Goal: Information Seeking & Learning: Learn about a topic

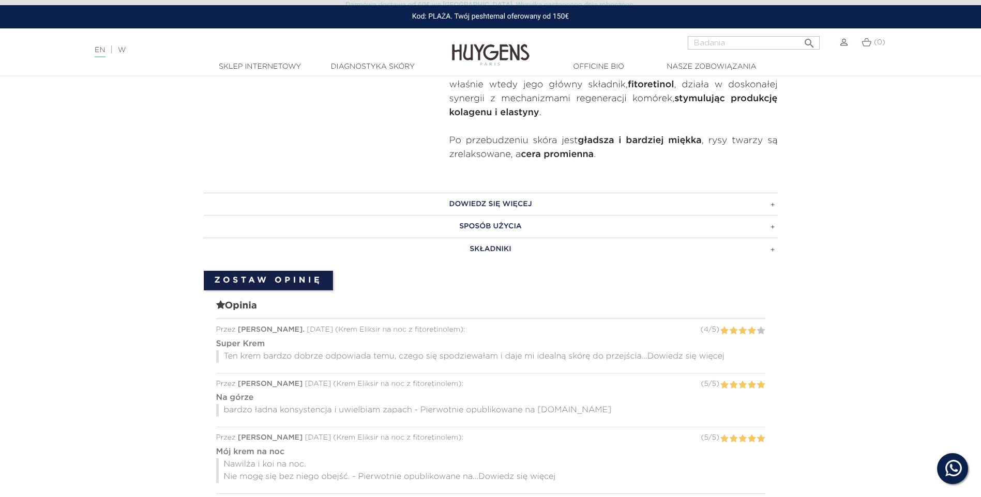
scroll to position [517, 0]
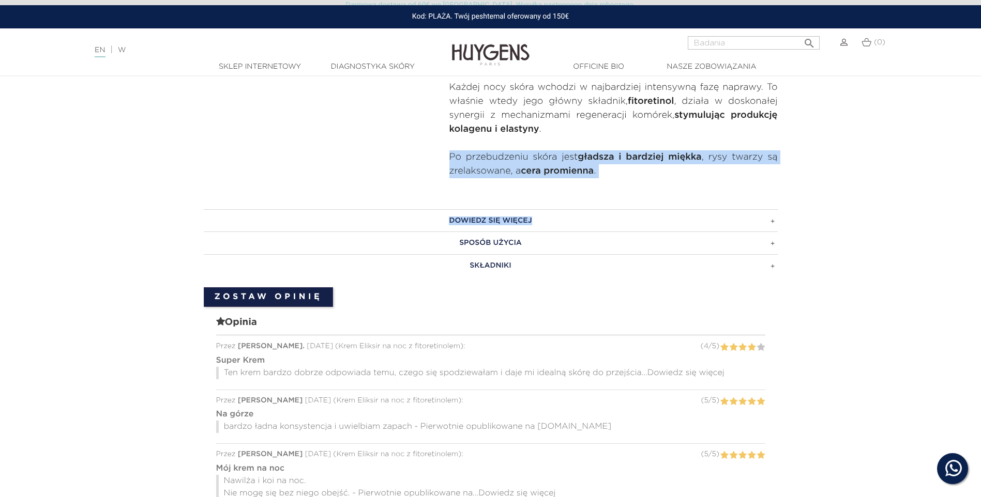
drag, startPoint x: 450, startPoint y: 158, endPoint x: 631, endPoint y: 197, distance: 185.7
click at [631, 197] on div "  " at bounding box center [490, 360] width 981 height 1487
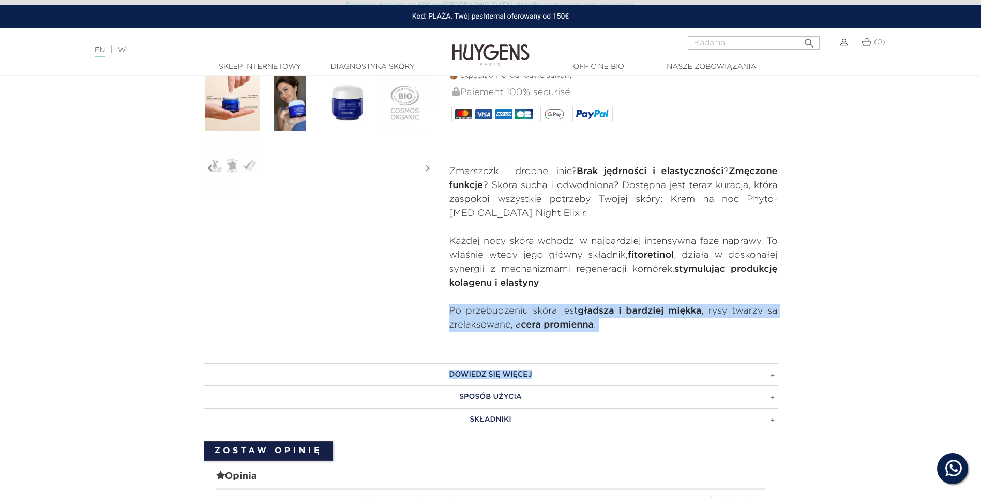
scroll to position [362, 0]
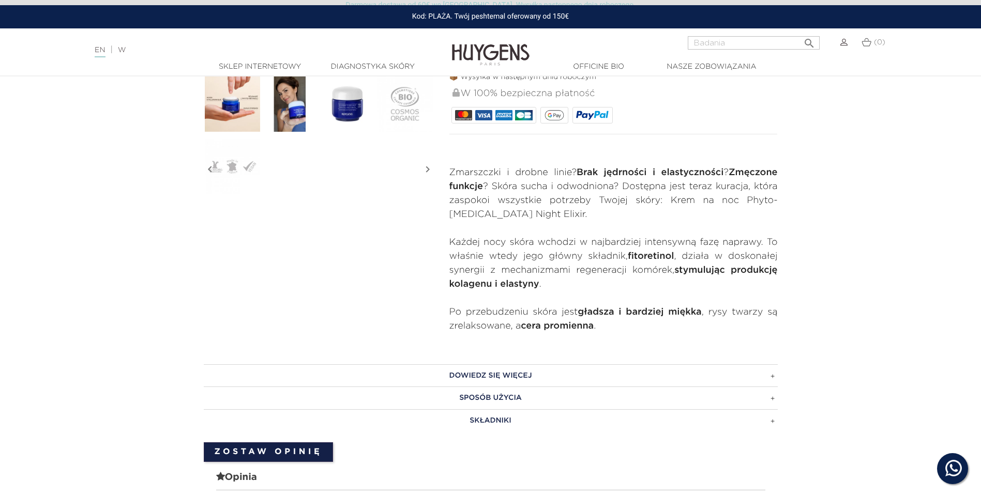
click at [529, 299] on p at bounding box center [613, 299] width 328 height 14
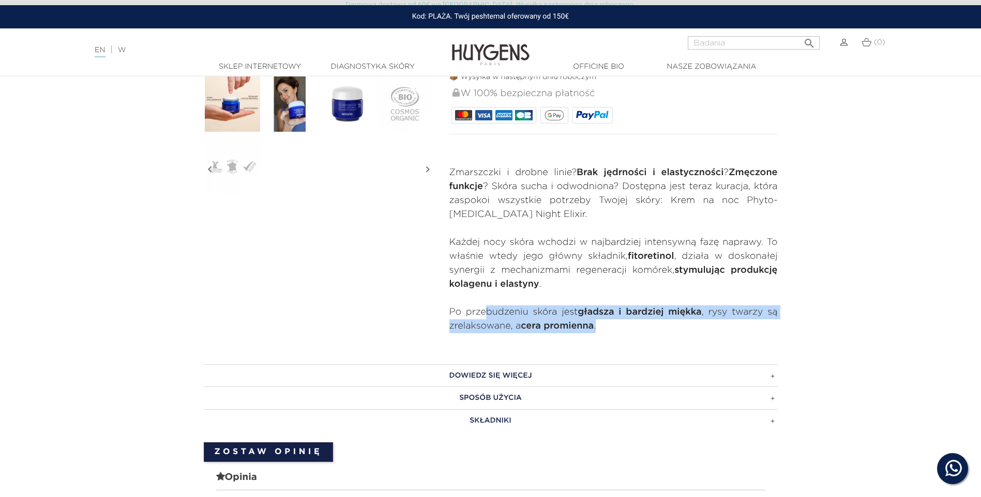
drag, startPoint x: 486, startPoint y: 315, endPoint x: 599, endPoint y: 330, distance: 114.7
click at [599, 330] on p "Po przebudzeniu skóra jest gładsza i bardziej miękka , rysy twarzy są zrelaksow…" at bounding box center [613, 320] width 328 height 28
drag, startPoint x: 599, startPoint y: 330, endPoint x: 620, endPoint y: 337, distance: 21.7
click at [620, 337] on section "" at bounding box center [490, 60] width 981 height 577
drag, startPoint x: 582, startPoint y: 309, endPoint x: 663, endPoint y: 313, distance: 81.8
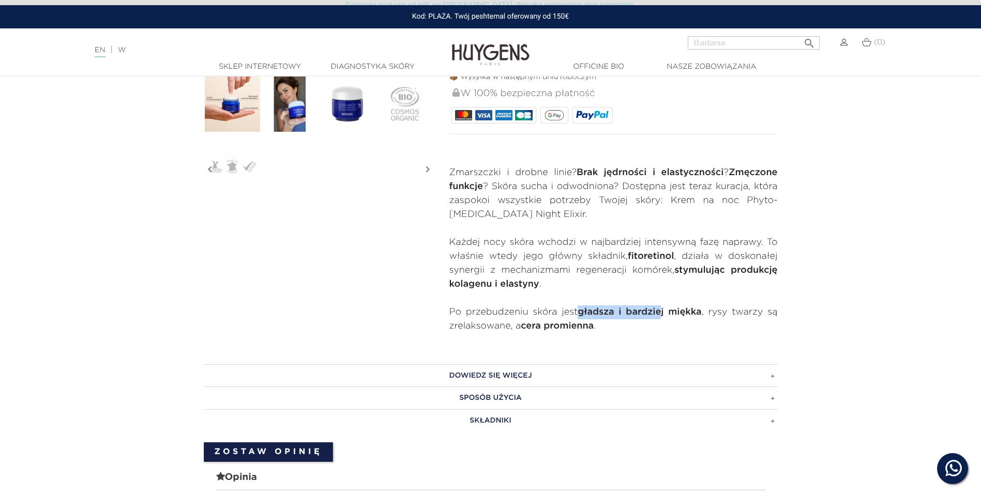
click at [663, 313] on strong "gładsza i bardziej miękka" at bounding box center [640, 312] width 124 height 9
drag, startPoint x: 663, startPoint y: 313, endPoint x: 717, endPoint y: 316, distance: 53.4
click at [717, 316] on p "Po przebudzeniu skóra jest gładsza i bardziej miękka , rysy twarzy są zrelaksow…" at bounding box center [613, 320] width 328 height 28
drag, startPoint x: 720, startPoint y: 309, endPoint x: 747, endPoint y: 334, distance: 35.9
click at [747, 334] on section "" at bounding box center [490, 60] width 981 height 577
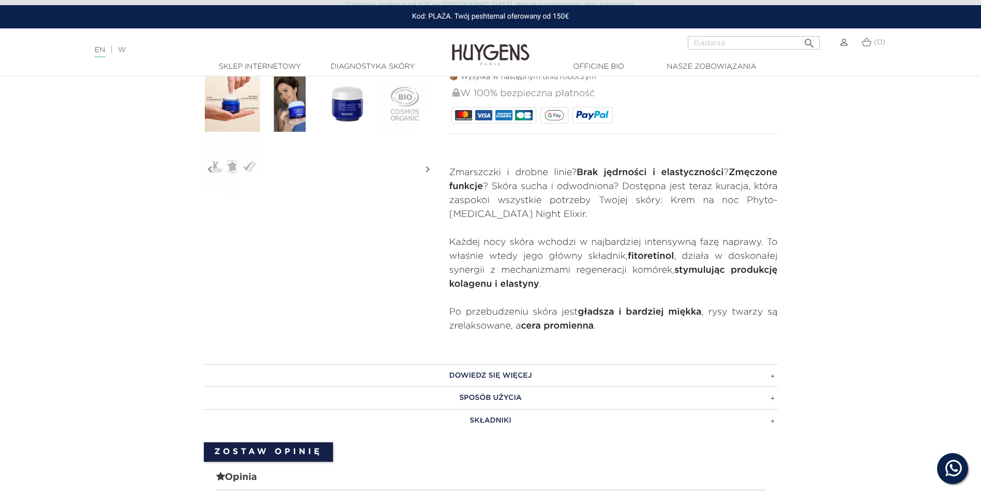
click at [467, 309] on p "Po przebudzeniu skóra jest gładsza i bardziej miękka , rysy twarzy są zrelaksow…" at bounding box center [613, 320] width 328 height 28
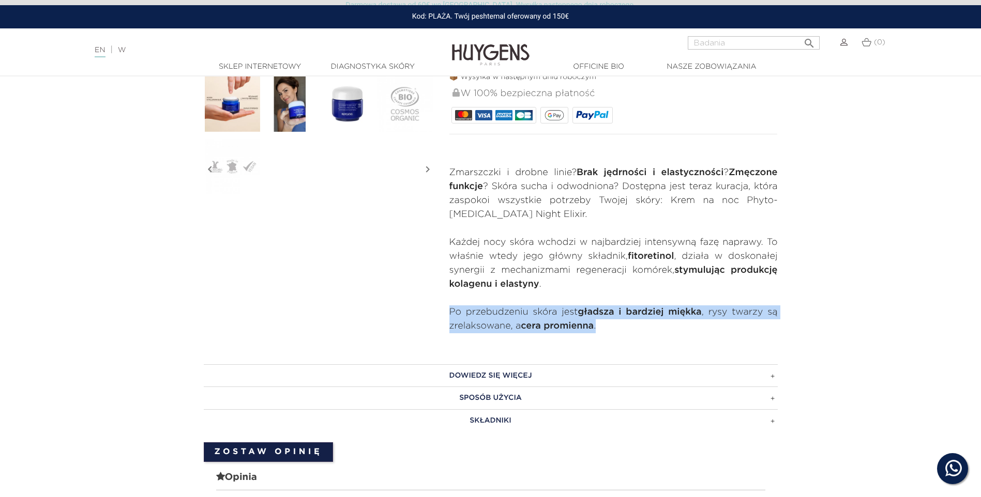
drag, startPoint x: 450, startPoint y: 309, endPoint x: 603, endPoint y: 345, distance: 156.8
click at [603, 345] on section "" at bounding box center [490, 60] width 981 height 577
drag, startPoint x: 603, startPoint y: 345, endPoint x: 633, endPoint y: 338, distance: 31.2
click at [633, 338] on section "" at bounding box center [490, 60] width 981 height 577
drag, startPoint x: 567, startPoint y: 317, endPoint x: 443, endPoint y: 313, distance: 124.7
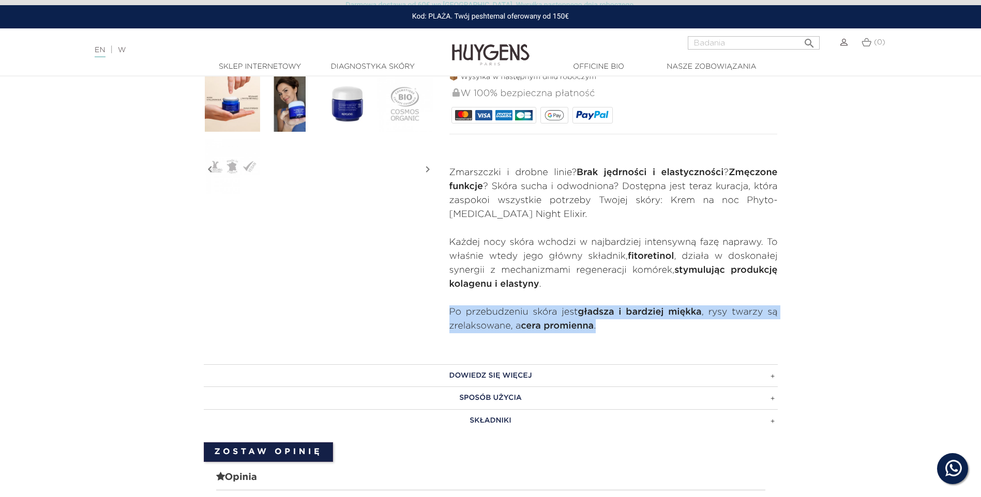
click at [443, 313] on div "CRÈME NUIT RESURFAÇANTE AU RÉTINOL VÉGÉTAL La Crème Élixir Nuit Phyto-Rétinol" at bounding box center [614, 53] width 344 height 562
click at [619, 334] on section "" at bounding box center [490, 60] width 981 height 577
drag, startPoint x: 446, startPoint y: 312, endPoint x: 690, endPoint y: 311, distance: 244.6
click at [690, 311] on div "CRÈME NUIT RESURFAÇANTE AU RÉTINOL VÉGÉTAL La Crème Élixir Nuit Phyto-Rétinol" at bounding box center [614, 53] width 344 height 562
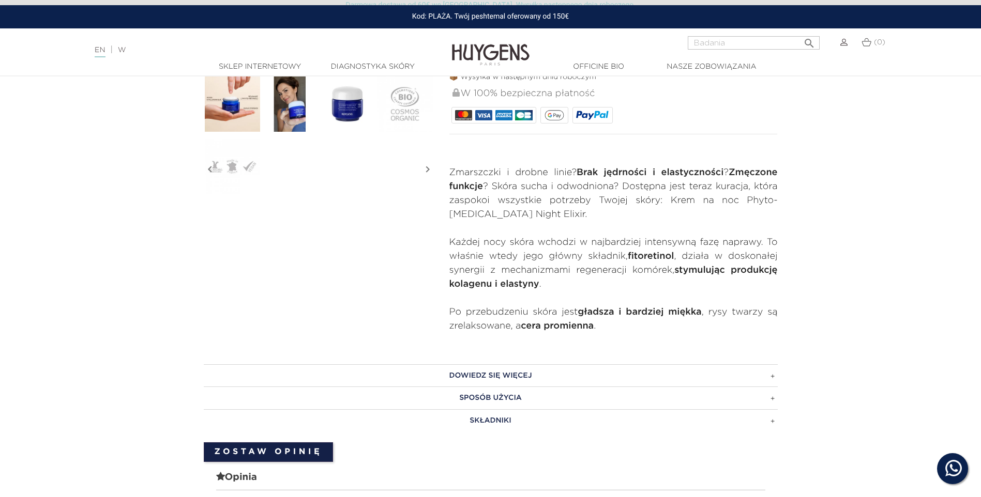
click at [458, 323] on p "Po przebudzeniu skóra jest gładsza i bardziej miękka , rysy twarzy są zrelaksow…" at bounding box center [613, 320] width 328 height 28
drag, startPoint x: 444, startPoint y: 309, endPoint x: 484, endPoint y: 308, distance: 40.9
click at [484, 308] on div "CRÈME NUIT RESURFAÇANTE AU RÉTINOL VÉGÉTAL La Crème Élixir Nuit Phyto-Rétinol" at bounding box center [614, 53] width 344 height 562
drag, startPoint x: 484, startPoint y: 308, endPoint x: 494, endPoint y: 330, distance: 23.8
click at [494, 330] on p "Po przebudzeniu skóra jest gładsza i bardziej miękka , rysy twarzy są zrelaksow…" at bounding box center [613, 320] width 328 height 28
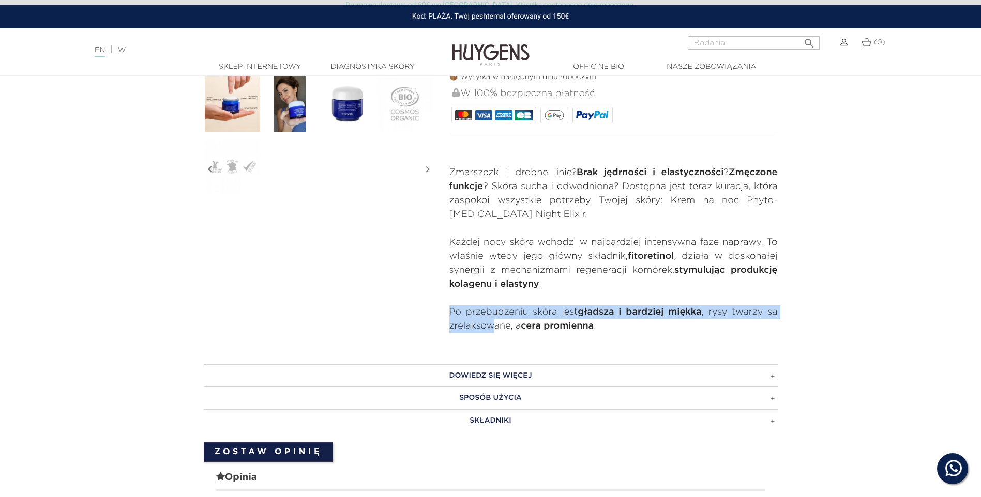
drag, startPoint x: 494, startPoint y: 330, endPoint x: 501, endPoint y: 321, distance: 11.2
click at [501, 321] on div "CRÈME NUIT RESURFAÇANTE AU RÉTINOL VÉGÉTAL La Crème Élixir Nuit Phyto-Rétinol" at bounding box center [614, 53] width 344 height 562
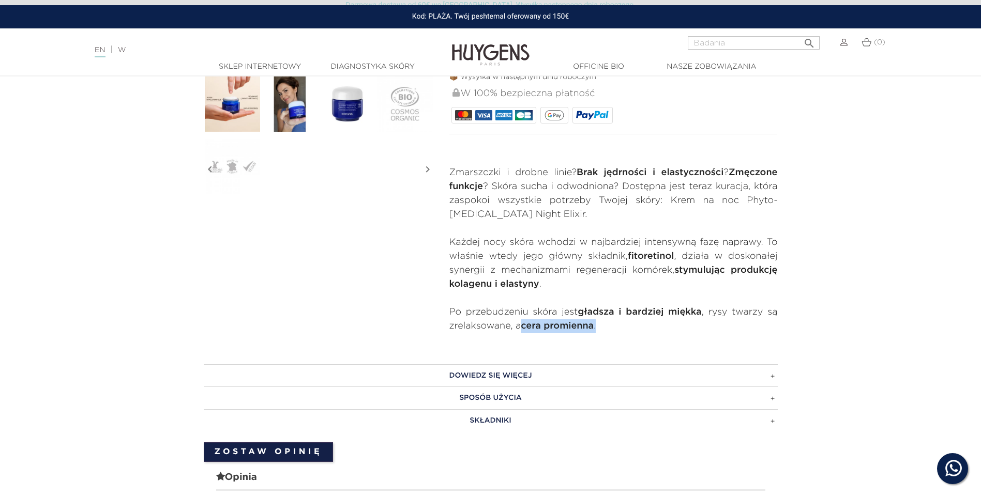
drag, startPoint x: 501, startPoint y: 321, endPoint x: 599, endPoint y: 330, distance: 98.7
click at [599, 330] on p "Po przebudzeniu skóra jest gładsza i bardziej miękka , rysy twarzy są zrelaksow…" at bounding box center [613, 320] width 328 height 28
drag, startPoint x: 599, startPoint y: 330, endPoint x: 630, endPoint y: 348, distance: 36.6
click at [630, 348] on section "" at bounding box center [490, 60] width 981 height 577
drag, startPoint x: 449, startPoint y: 316, endPoint x: 703, endPoint y: 308, distance: 254.5
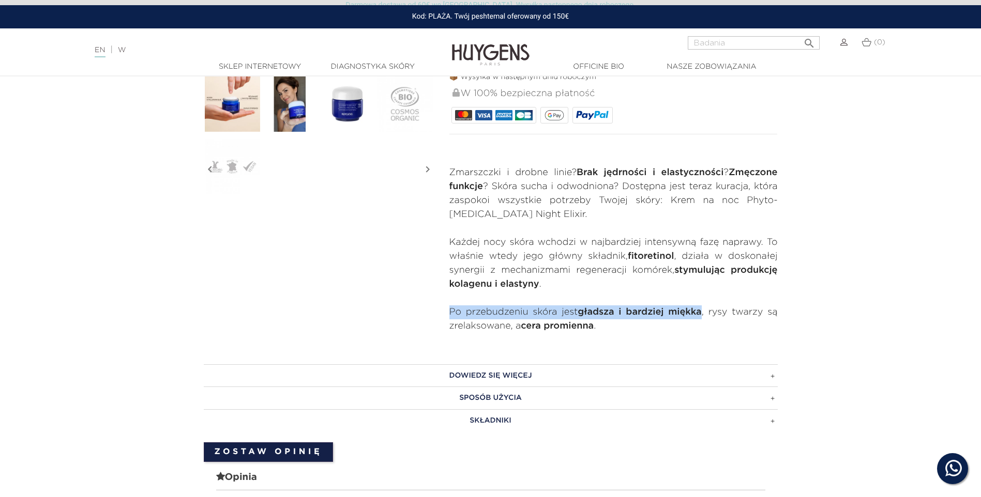
click at [703, 308] on p "Po przebudzeniu skóra jest gładsza i bardziej miękka , rysy twarzy są zrelaksow…" at bounding box center [613, 320] width 328 height 28
copy p "Po przebudzeniu skóra jest gładsza i bardziej miękka"
